Goal: Task Accomplishment & Management: Manage account settings

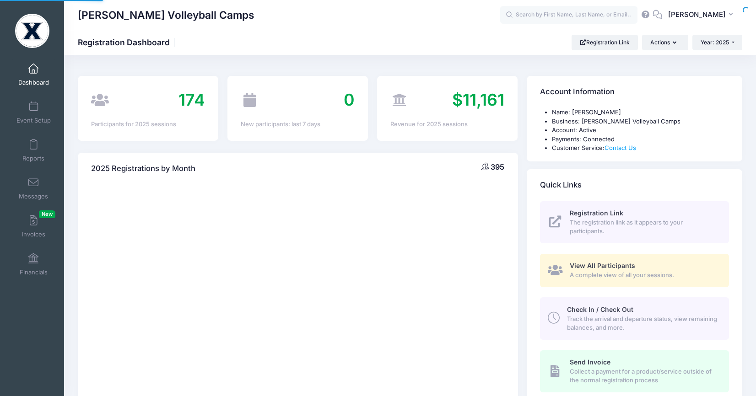
select select
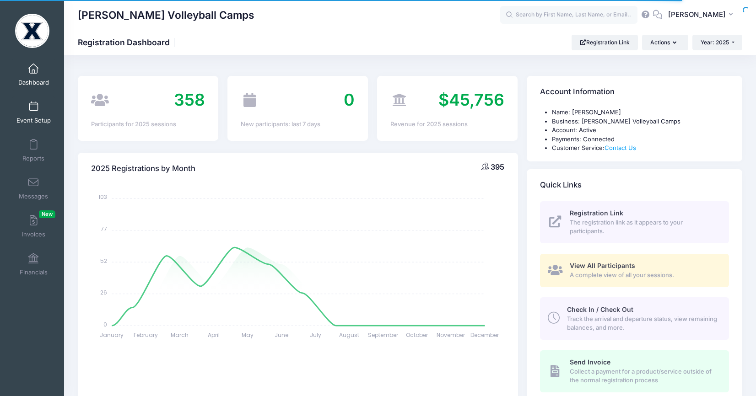
click at [39, 116] on link "Event Setup" at bounding box center [33, 112] width 43 height 32
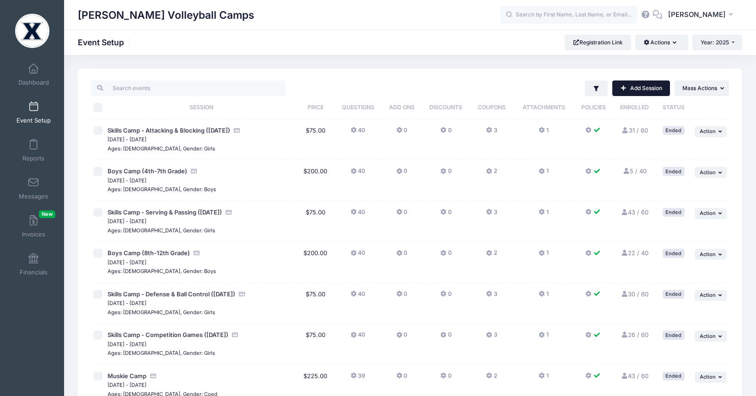
click at [646, 90] on link "Add Session" at bounding box center [641, 88] width 58 height 16
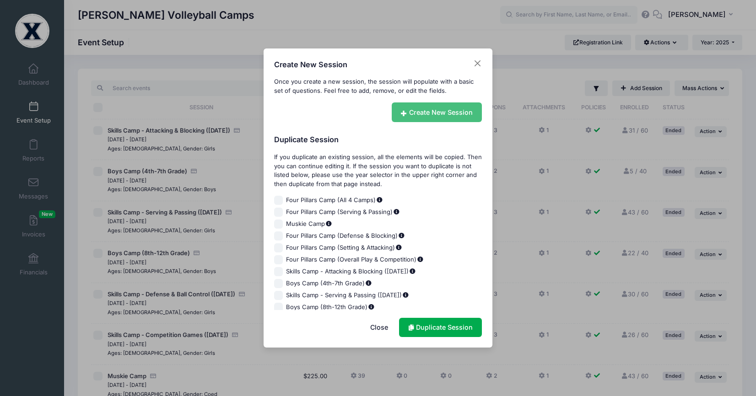
click at [435, 118] on link "Create New Session" at bounding box center [436, 112] width 91 height 20
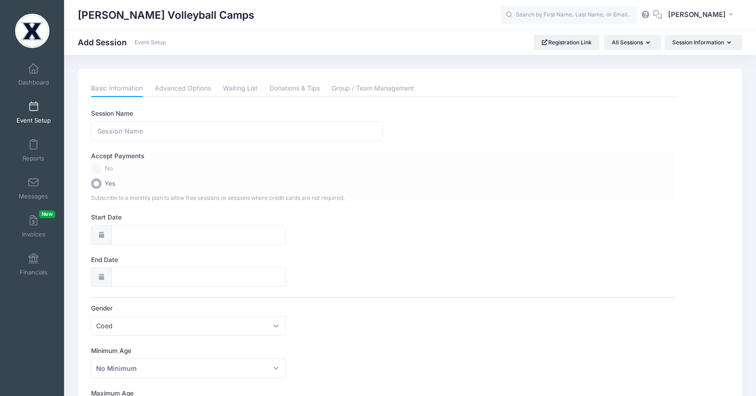
click at [97, 167] on label "No" at bounding box center [383, 169] width 584 height 11
click at [39, 111] on link "Event Setup" at bounding box center [33, 112] width 43 height 32
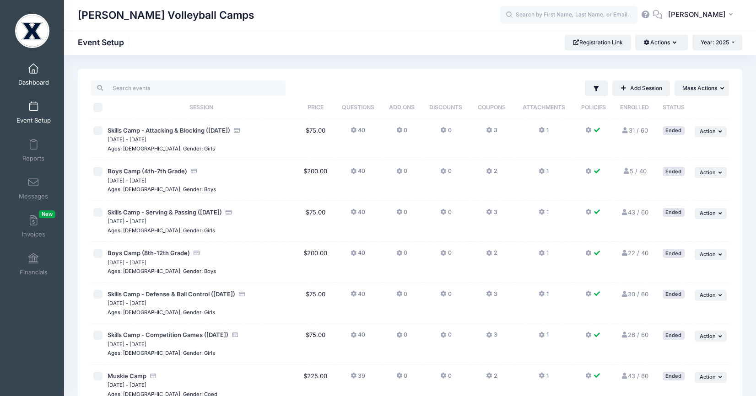
click at [38, 80] on span "Dashboard" at bounding box center [33, 83] width 31 height 8
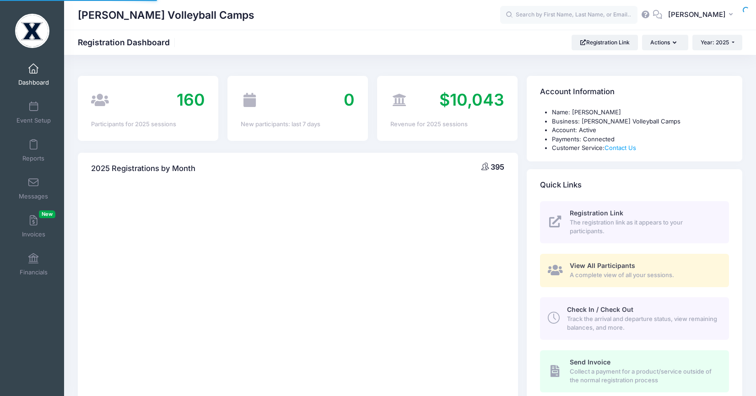
select select
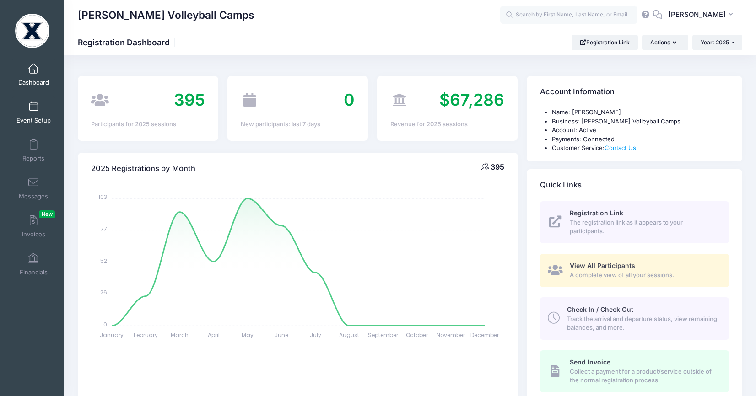
click at [44, 119] on span "Event Setup" at bounding box center [33, 121] width 34 height 8
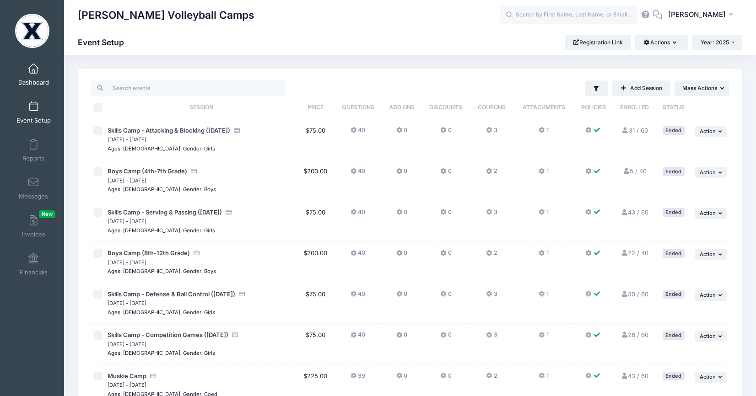
click at [21, 76] on link "Dashboard" at bounding box center [33, 75] width 43 height 32
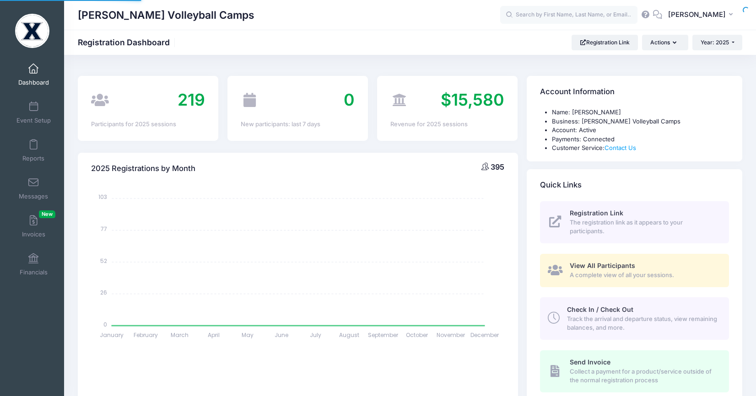
select select
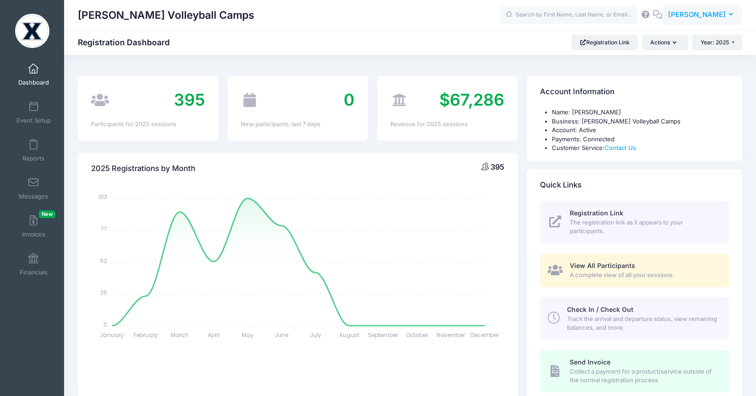
click at [697, 21] on button "CP [PERSON_NAME]" at bounding box center [702, 15] width 80 height 21
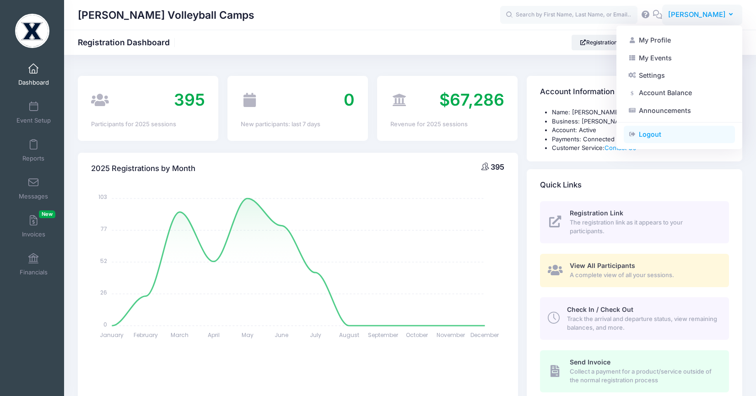
click at [656, 139] on link "Logout" at bounding box center [678, 134] width 111 height 17
